Goal: Information Seeking & Learning: Learn about a topic

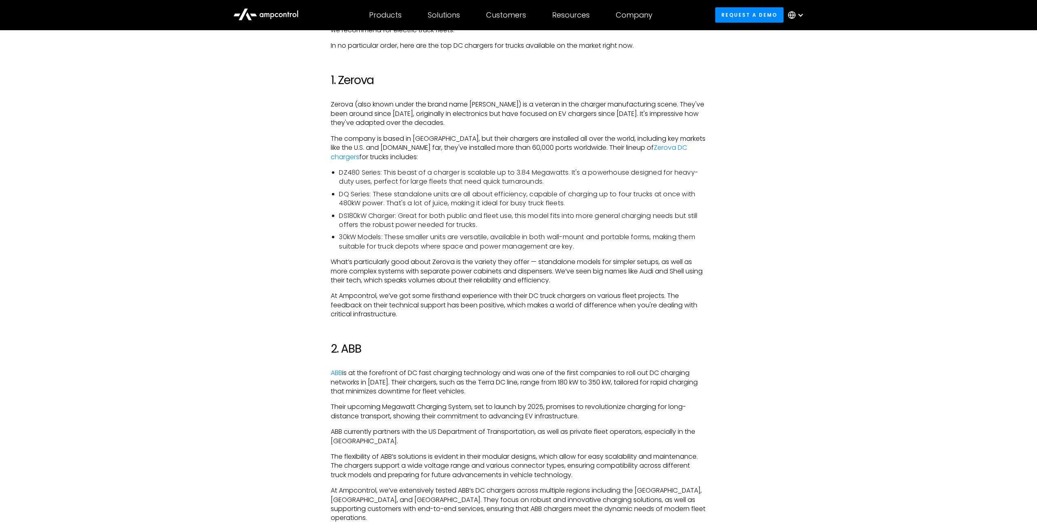
scroll to position [653, 0]
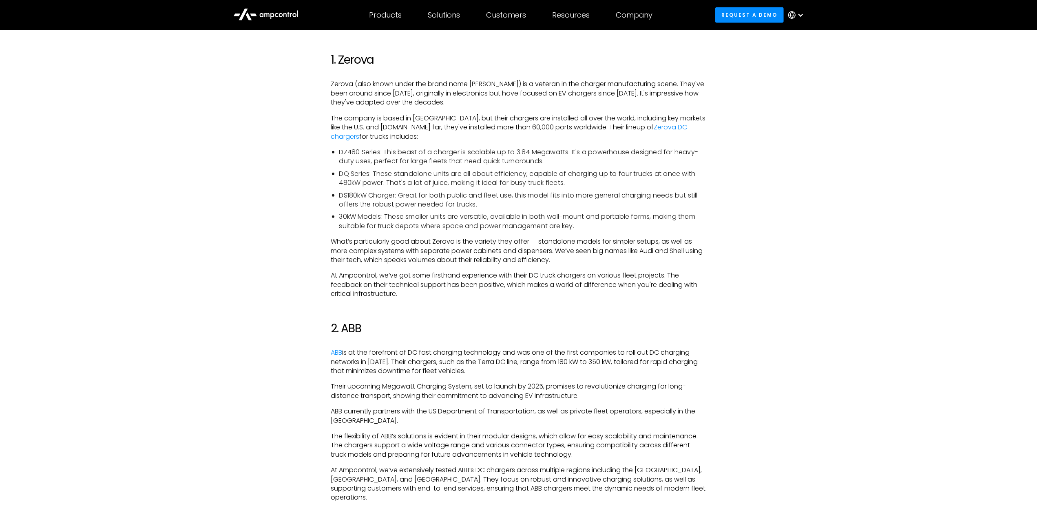
drag, startPoint x: 404, startPoint y: 297, endPoint x: 292, endPoint y: 56, distance: 265.2
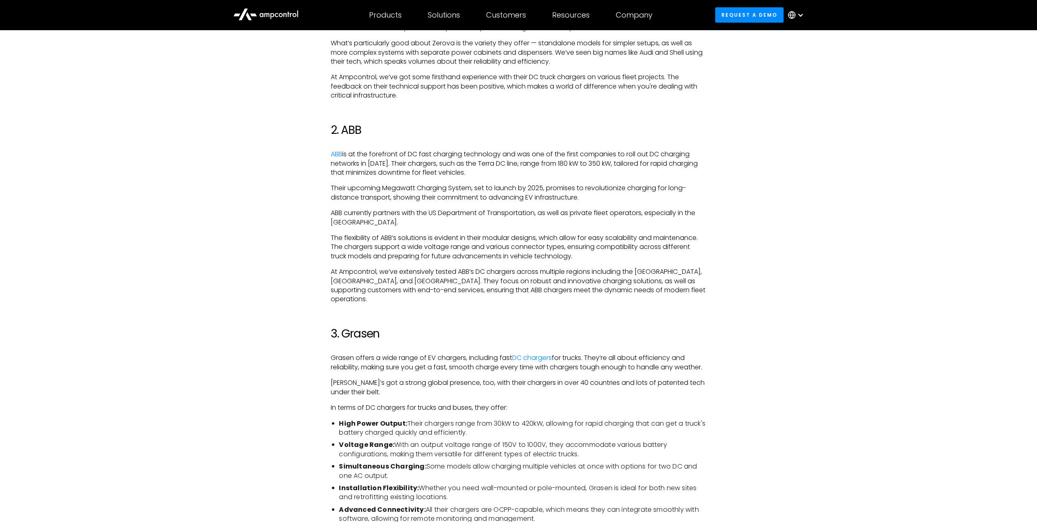
scroll to position [857, 0]
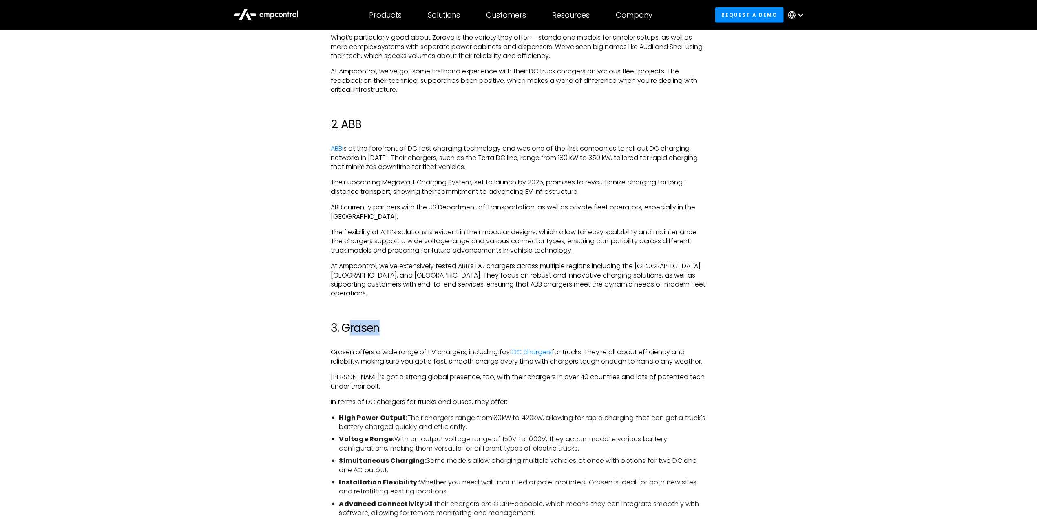
drag, startPoint x: 346, startPoint y: 320, endPoint x: 408, endPoint y: 321, distance: 61.6
click at [404, 321] on h2 "3. Grasen" at bounding box center [518, 328] width 375 height 14
click at [554, 321] on h2 "3. Grasen" at bounding box center [518, 328] width 375 height 14
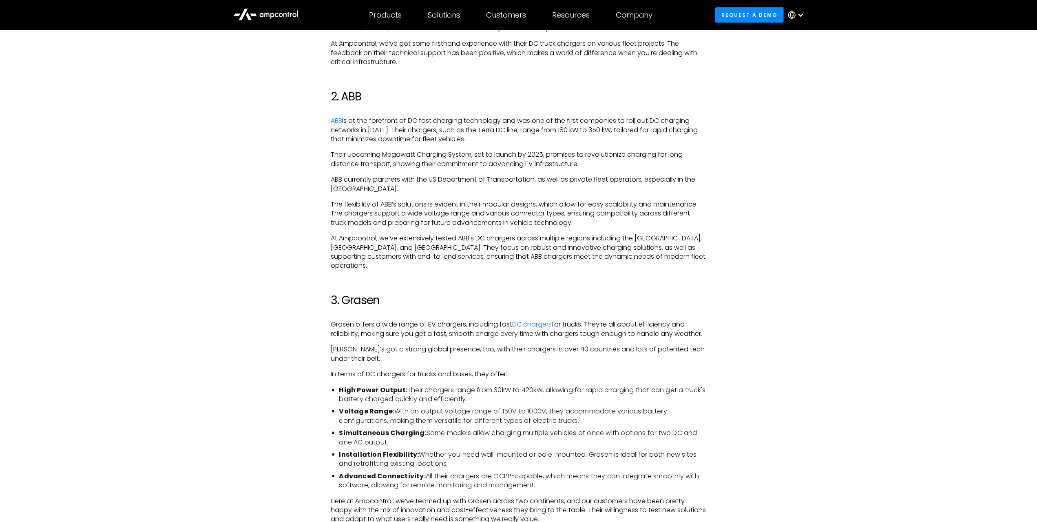
scroll to position [897, 0]
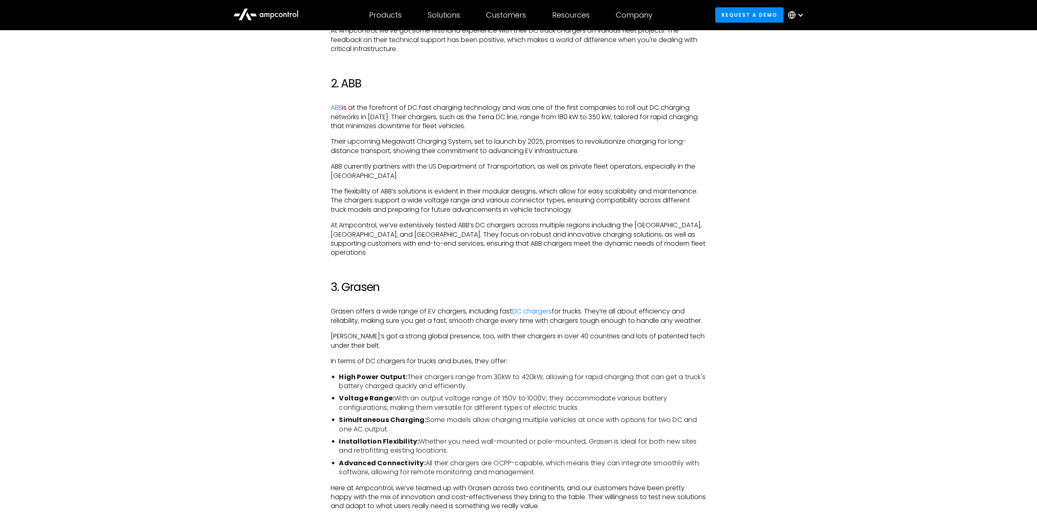
click at [360, 280] on h2 "3. Grasen" at bounding box center [518, 287] width 375 height 14
copy h2 "Grasen"
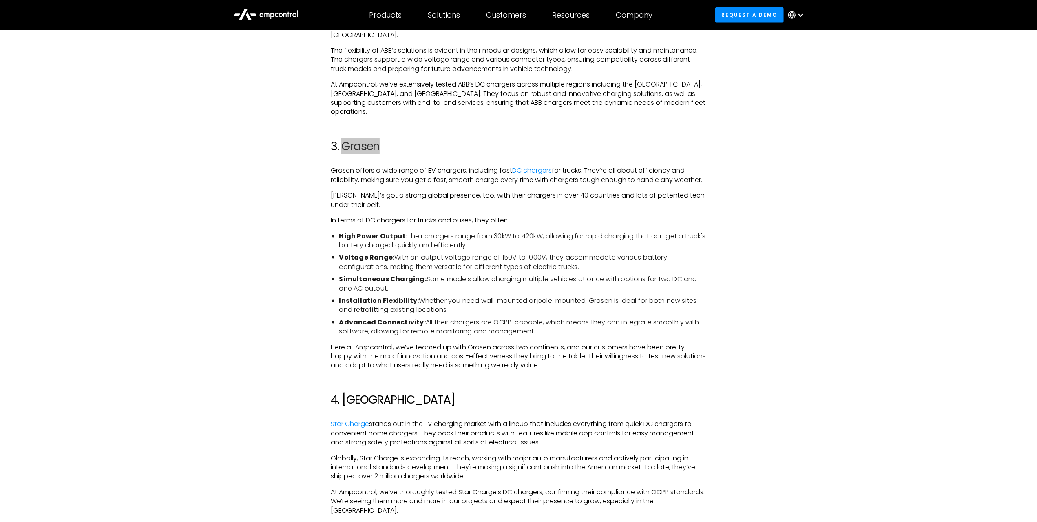
scroll to position [1061, 0]
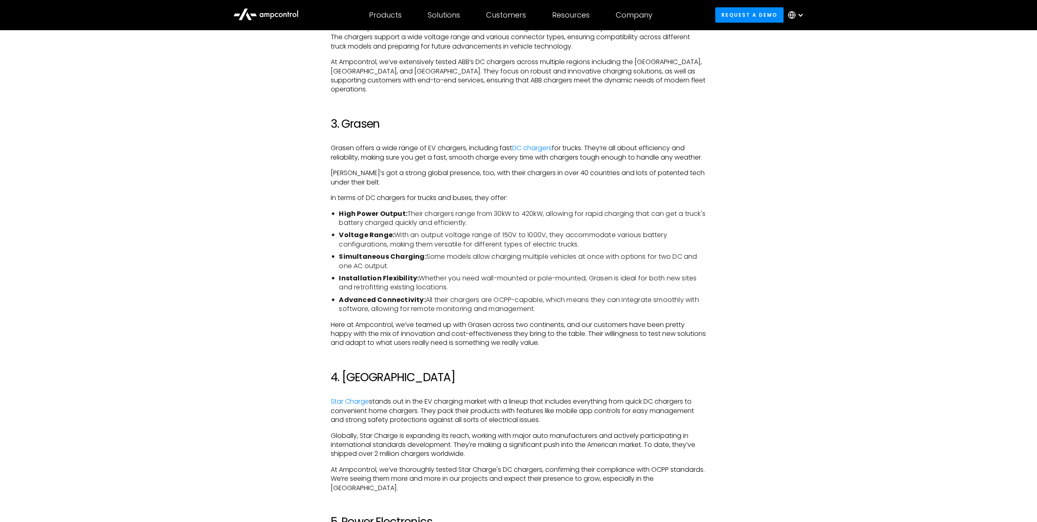
click at [569, 321] on p "Here at Ampcontrol, we’ve teamed up with Grasen across two continents, and our …" at bounding box center [518, 333] width 375 height 27
drag, startPoint x: 327, startPoint y: 135, endPoint x: 376, endPoint y: 162, distance: 55.9
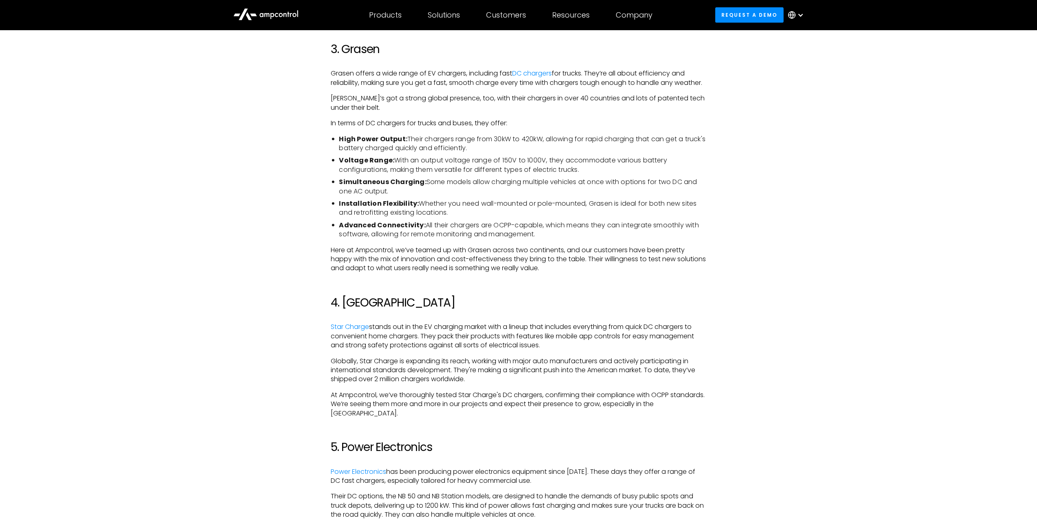
scroll to position [1142, 0]
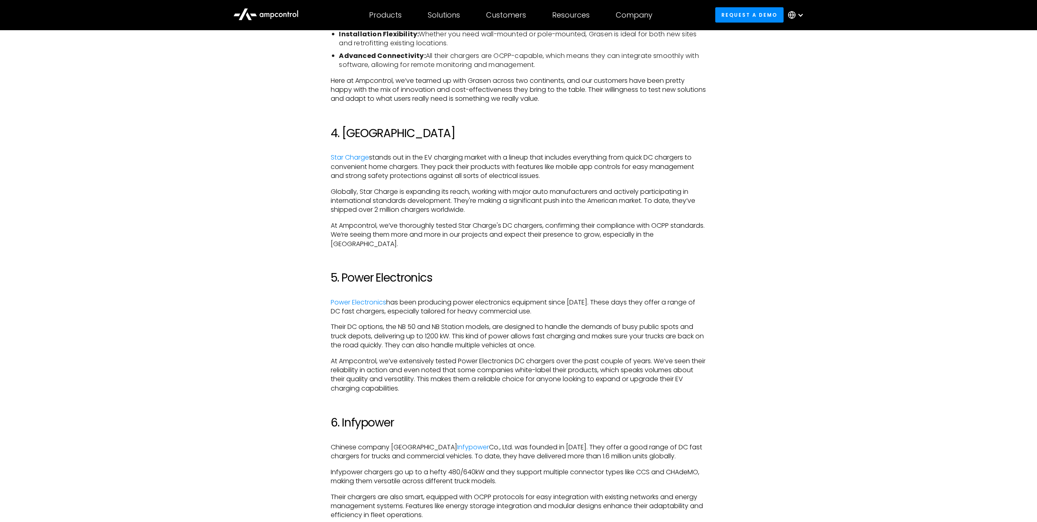
scroll to position [1305, 0]
click at [608, 251] on div "When you’re choosing DC chargers for electric trucks, there are dozens of optio…" at bounding box center [518, 420] width 375 height 2203
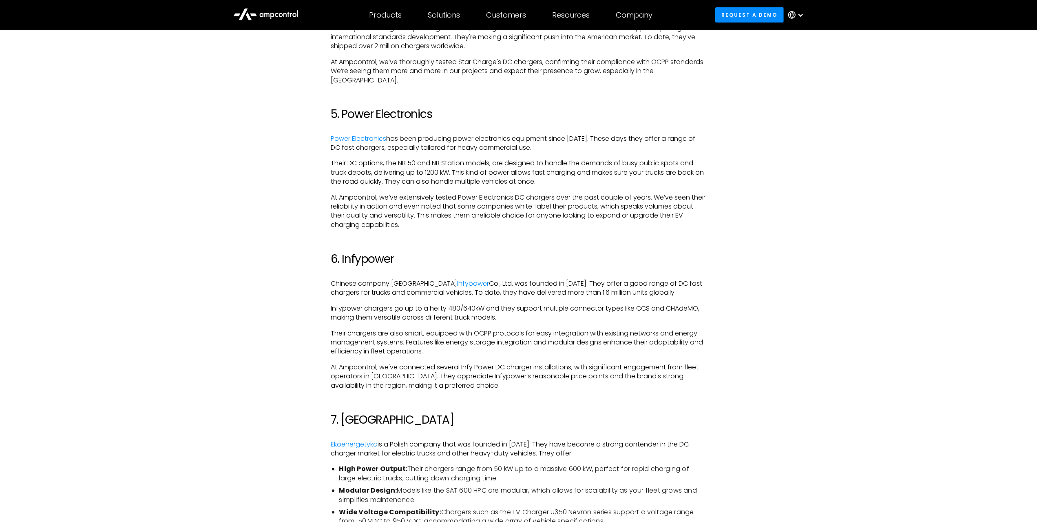
scroll to position [1469, 0]
click at [608, 251] on div "When you’re choosing DC chargers for electric trucks, there are dozens of optio…" at bounding box center [518, 257] width 375 height 2203
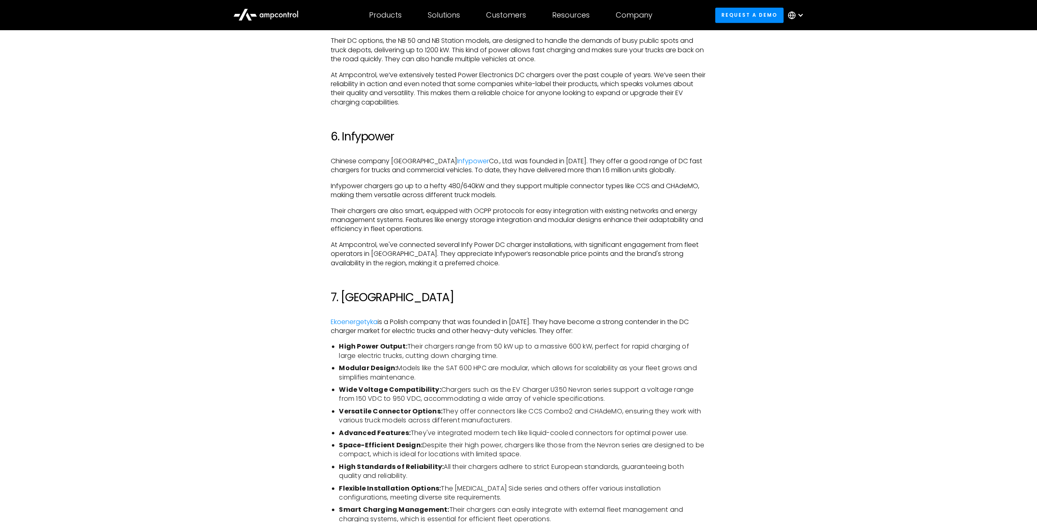
click at [591, 276] on div "When you’re choosing DC chargers for electric trucks, there are dozens of optio…" at bounding box center [518, 134] width 375 height 2203
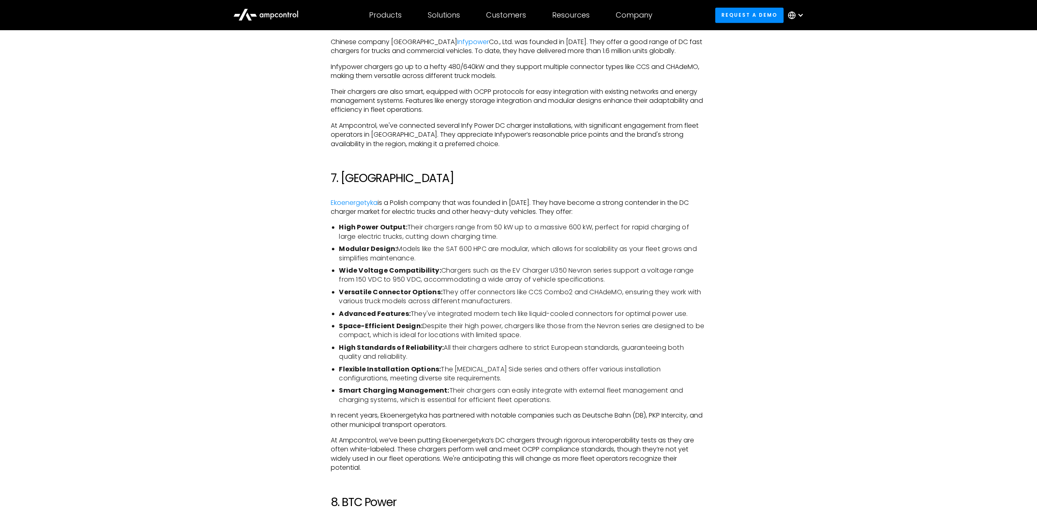
scroll to position [1795, 0]
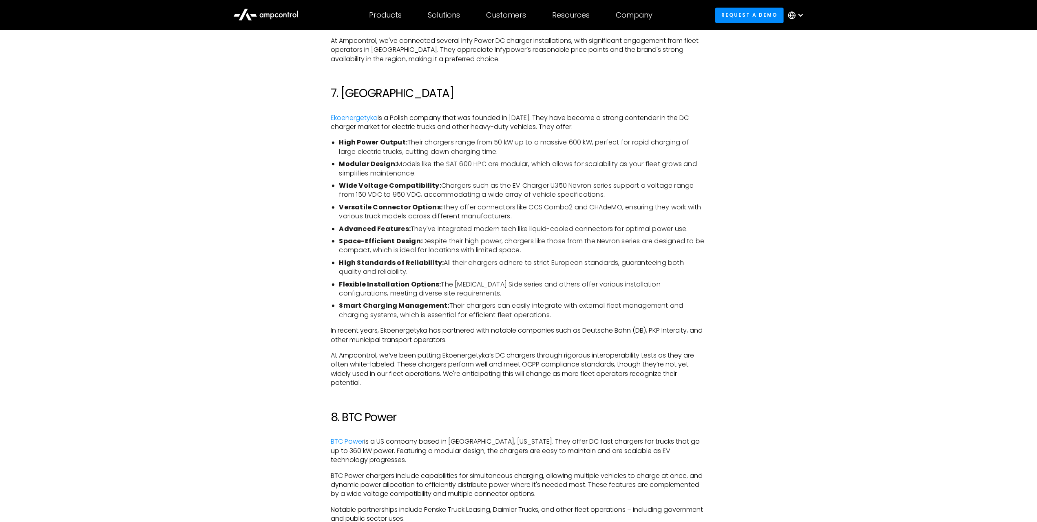
click at [591, 276] on ul "High Power Output: Their chargers range from 50 kW up to a massive 600 kW, perf…" at bounding box center [518, 229] width 375 height 182
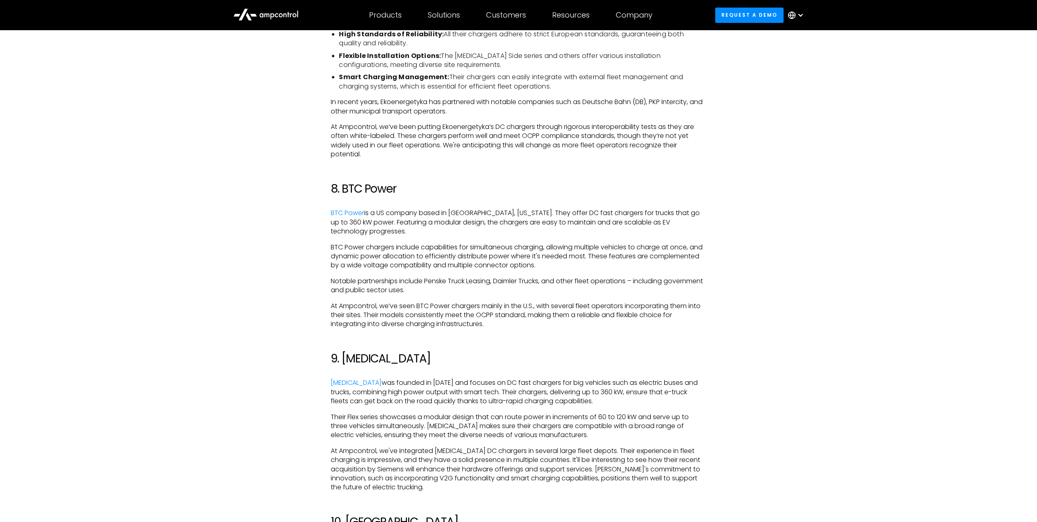
scroll to position [2040, 0]
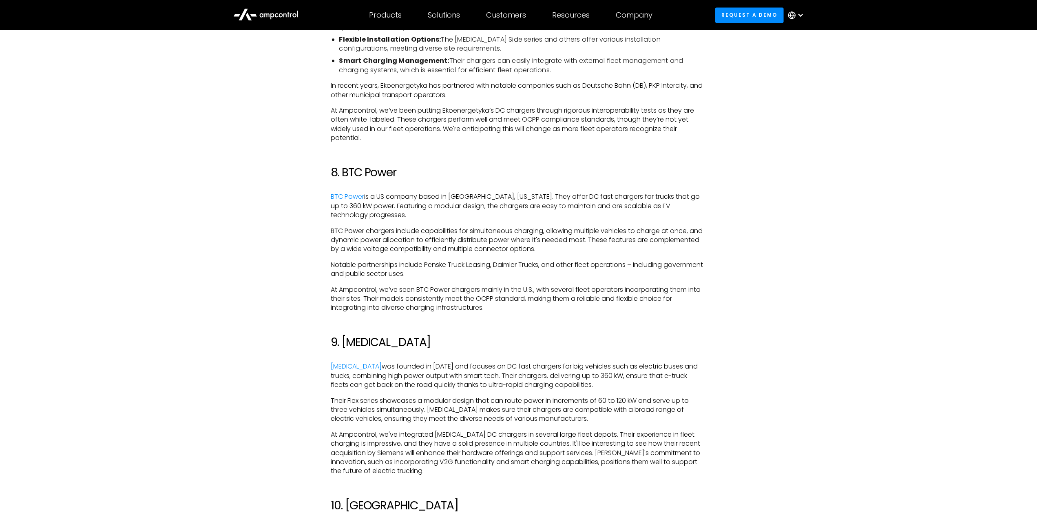
click at [591, 276] on p "Notable partnerships include Penske Truck Leasing, Daimler Trucks, and other fl…" at bounding box center [518, 269] width 375 height 18
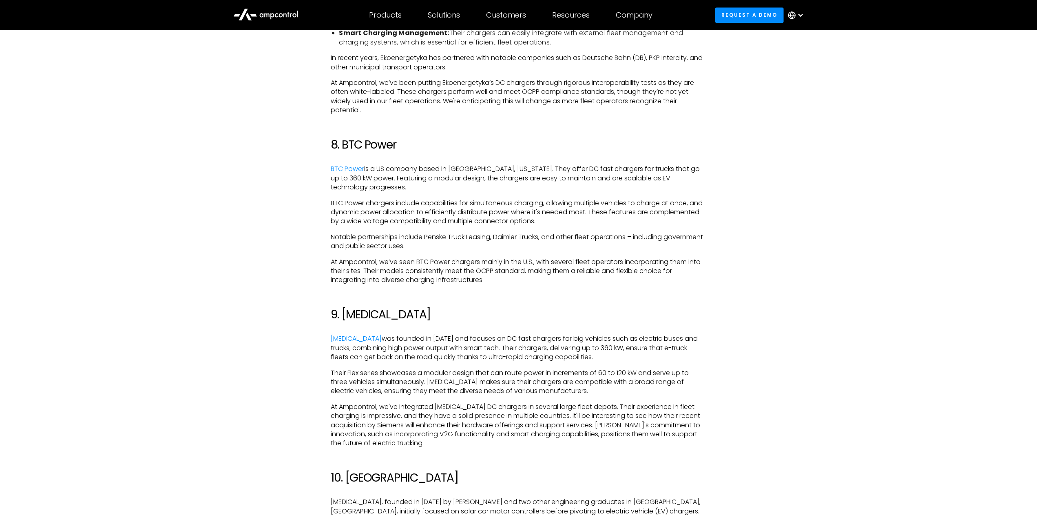
scroll to position [2080, 0]
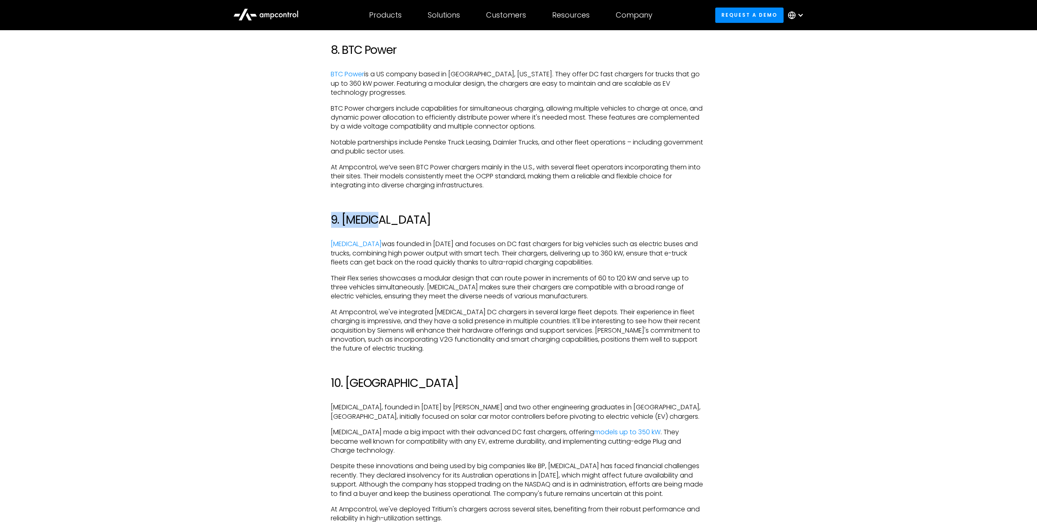
drag, startPoint x: 402, startPoint y: 220, endPoint x: 312, endPoint y: 217, distance: 89.4
click at [621, 221] on h2 "9. [MEDICAL_DATA]" at bounding box center [518, 220] width 375 height 14
click at [390, 219] on h2 "9. [MEDICAL_DATA]" at bounding box center [518, 220] width 375 height 14
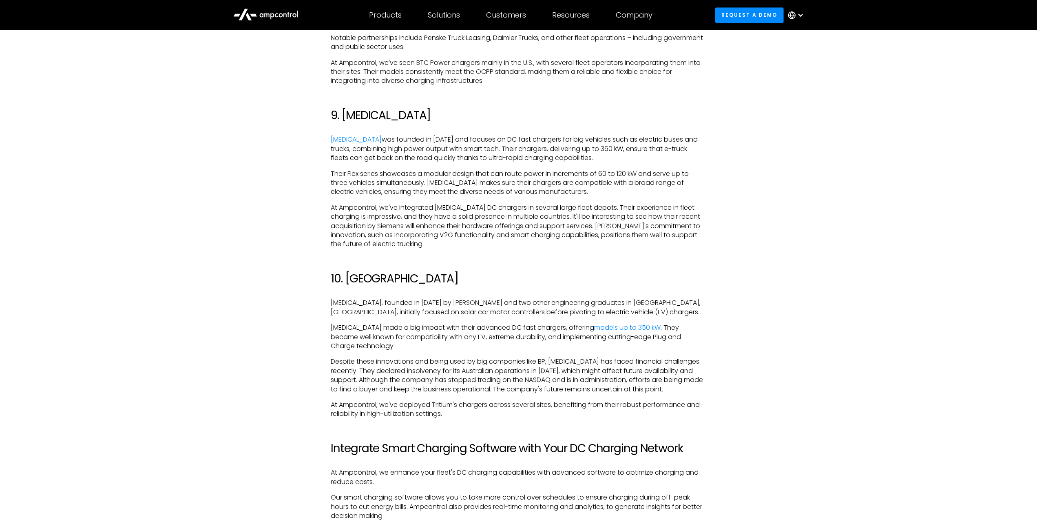
scroll to position [2284, 0]
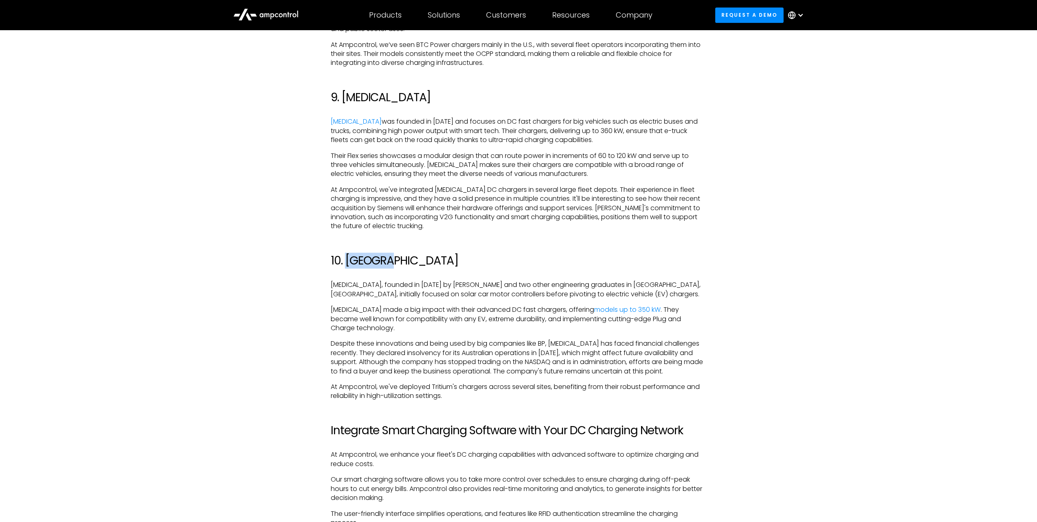
drag, startPoint x: 344, startPoint y: 255, endPoint x: 410, endPoint y: 258, distance: 66.2
click at [410, 258] on h2 "10. [GEOGRAPHIC_DATA]" at bounding box center [518, 261] width 375 height 14
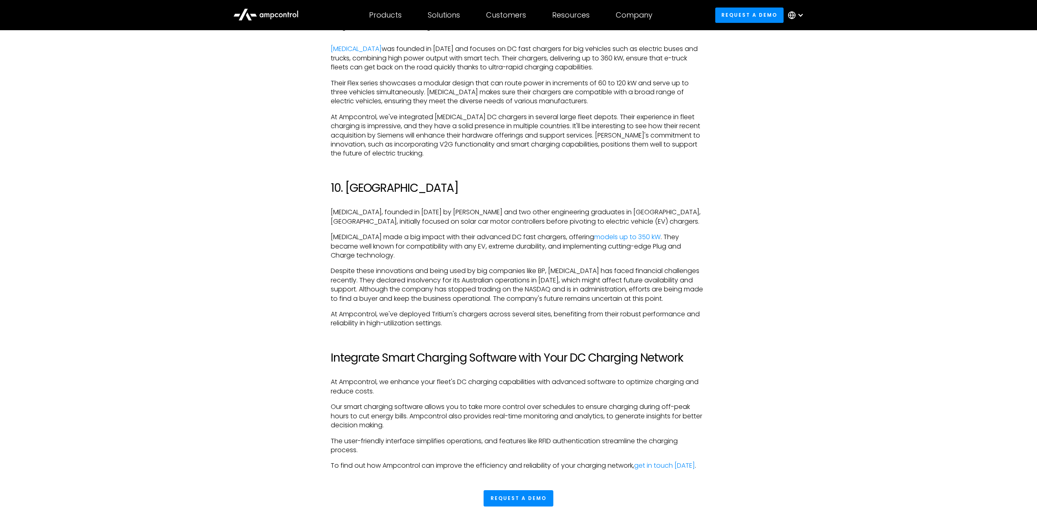
scroll to position [2366, 0]
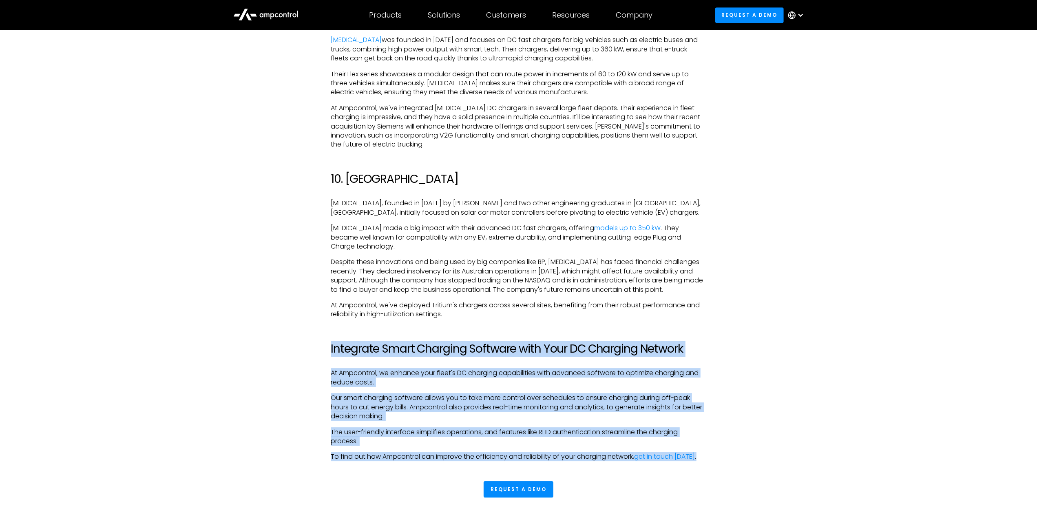
drag, startPoint x: 330, startPoint y: 343, endPoint x: 762, endPoint y: 467, distance: 450.0
